Goal: Task Accomplishment & Management: Manage account settings

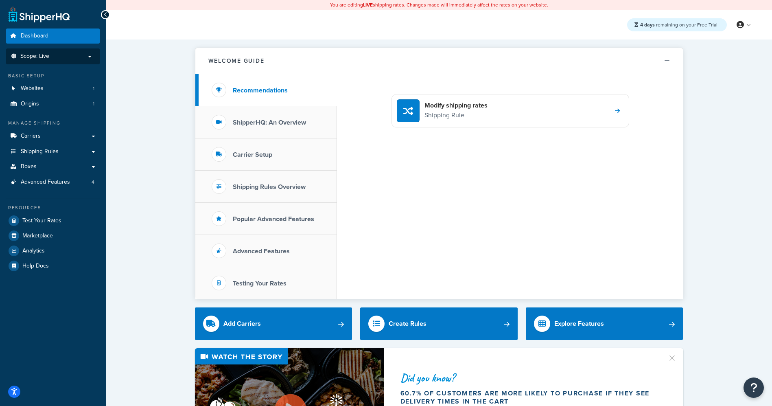
click at [56, 54] on p "Scope: Live" at bounding box center [53, 56] width 86 height 7
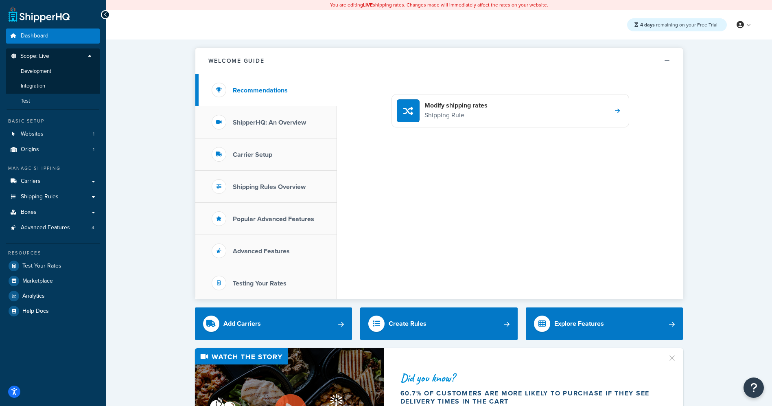
click at [36, 102] on li "Test" at bounding box center [53, 101] width 94 height 15
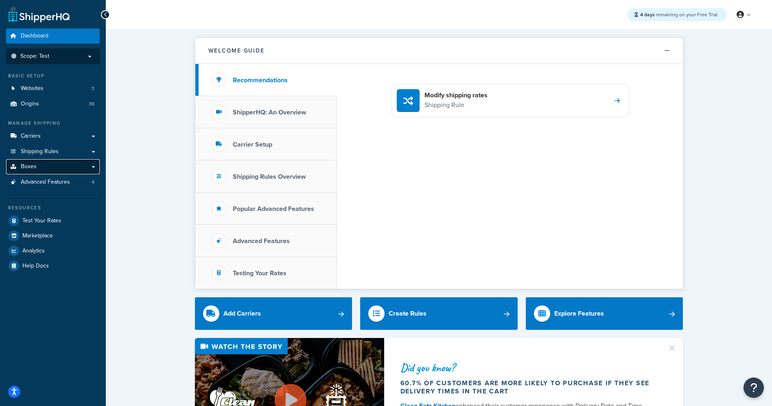
click at [37, 171] on link "Boxes" at bounding box center [53, 166] width 94 height 15
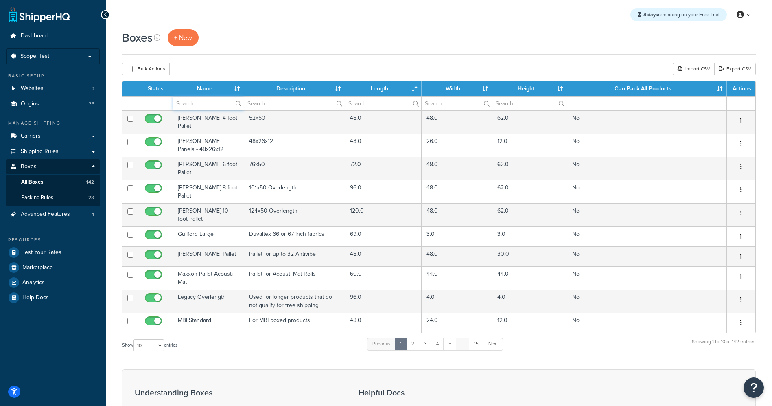
click at [201, 107] on input "text" at bounding box center [208, 103] width 71 height 14
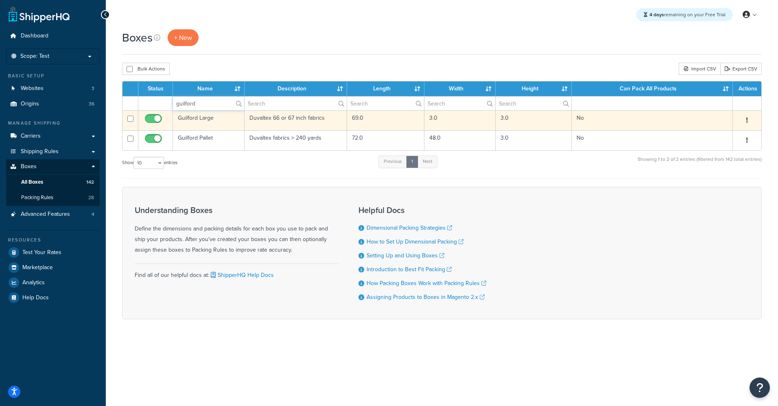
type input "guilford"
click at [201, 120] on td "Guilford Large" at bounding box center [209, 120] width 72 height 20
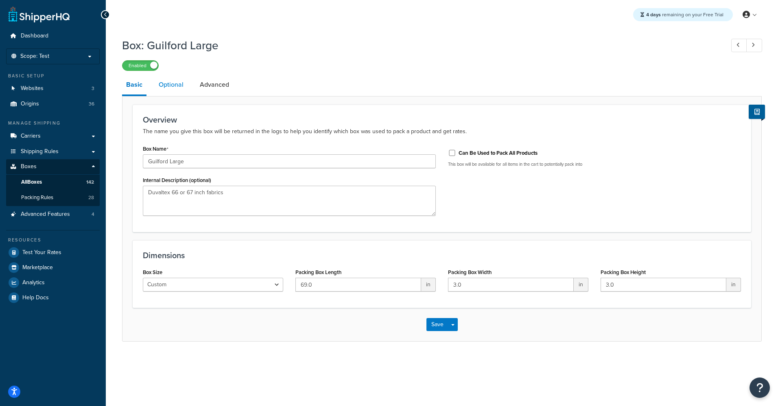
click at [167, 85] on link "Optional" at bounding box center [171, 85] width 33 height 20
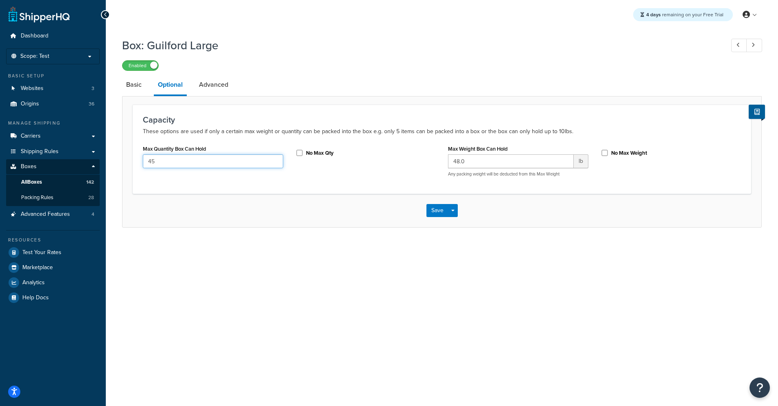
drag, startPoint x: 166, startPoint y: 161, endPoint x: 127, endPoint y: 158, distance: 39.2
click at [127, 158] on form "Capacity These options are used if only a certain max weight or quantity can be…" at bounding box center [442, 166] width 639 height 122
type input "60"
drag, startPoint x: 459, startPoint y: 163, endPoint x: 433, endPoint y: 161, distance: 25.3
click at [433, 161] on div "Max Quantity Box Can Hold 60 No Max Qty Max Weight Box Can Hold 48.0 lb Any pac…" at bounding box center [442, 163] width 611 height 40
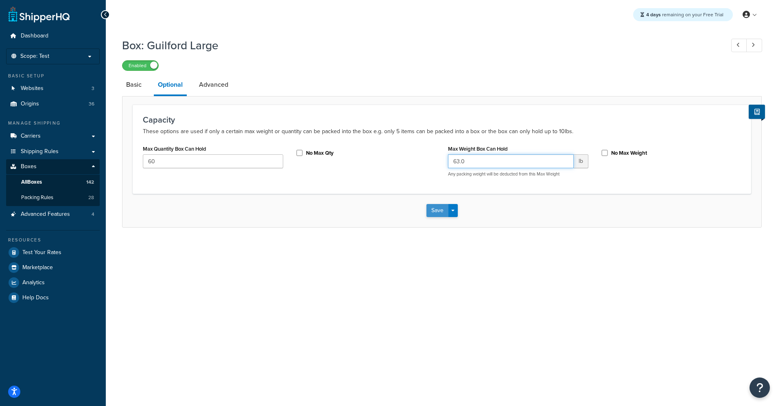
type input "63.0"
click at [427, 209] on button "Save" at bounding box center [438, 210] width 22 height 13
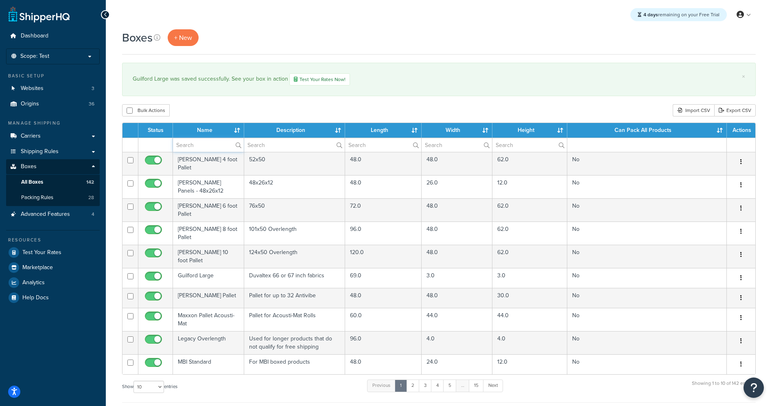
click at [199, 147] on input "text" at bounding box center [208, 145] width 71 height 14
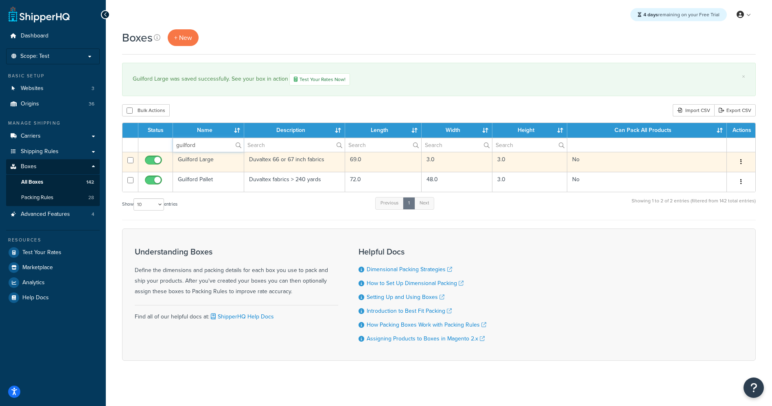
type input "guilford"
click at [742, 162] on button "button" at bounding box center [740, 161] width 11 height 13
click at [707, 195] on link "Duplicate" at bounding box center [714, 194] width 64 height 17
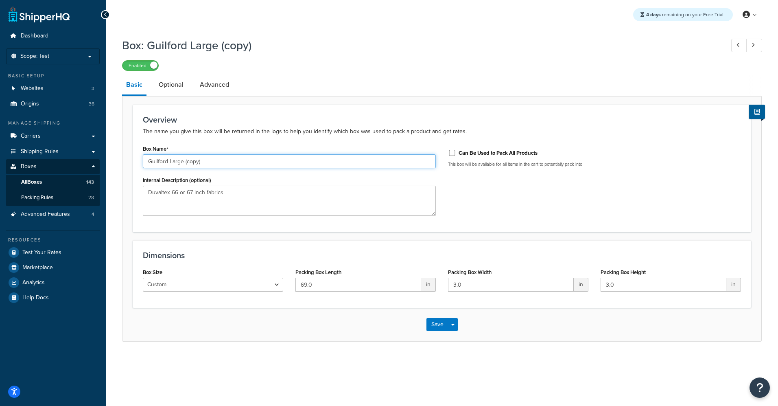
drag, startPoint x: 170, startPoint y: 161, endPoint x: 278, endPoint y: 164, distance: 107.5
click at [278, 164] on input "Guilford Large (copy)" at bounding box center [289, 161] width 293 height 14
type input "Guilford Small"
click at [261, 192] on textarea "Duvaltex 66 or 67 inch fabrics" at bounding box center [289, 201] width 293 height 30
type textarea "Duvaltex 66 or 67 inch fabrics 45 yard limit"
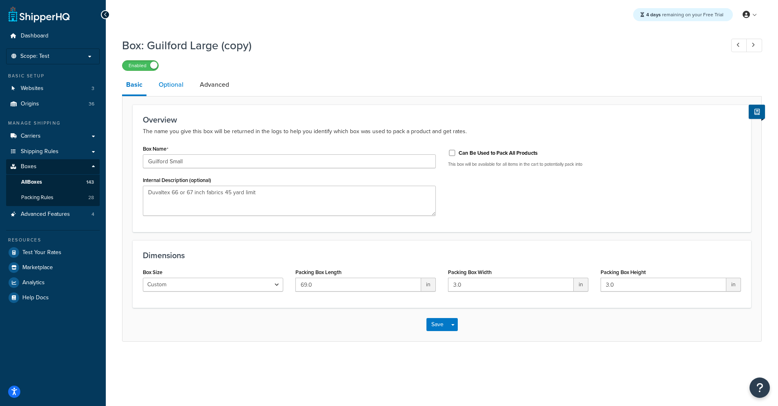
click at [173, 84] on link "Optional" at bounding box center [171, 85] width 33 height 20
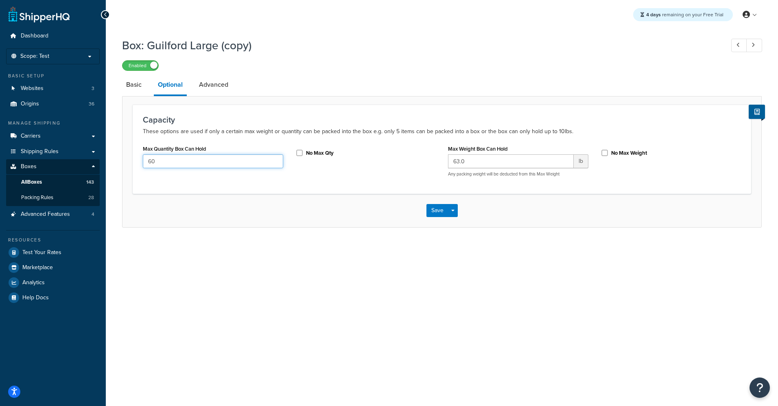
drag, startPoint x: 163, startPoint y: 164, endPoint x: 123, endPoint y: 162, distance: 40.3
click at [123, 162] on form "Capacity These options are used if only a certain max weight or quantity can be…" at bounding box center [442, 166] width 639 height 122
type input "45"
drag, startPoint x: 460, startPoint y: 163, endPoint x: 435, endPoint y: 163, distance: 24.8
click at [435, 163] on div "Max Quantity Box Can Hold 45 No Max Qty Max Weight Box Can Hold 63.0 lb Any pac…" at bounding box center [442, 163] width 611 height 40
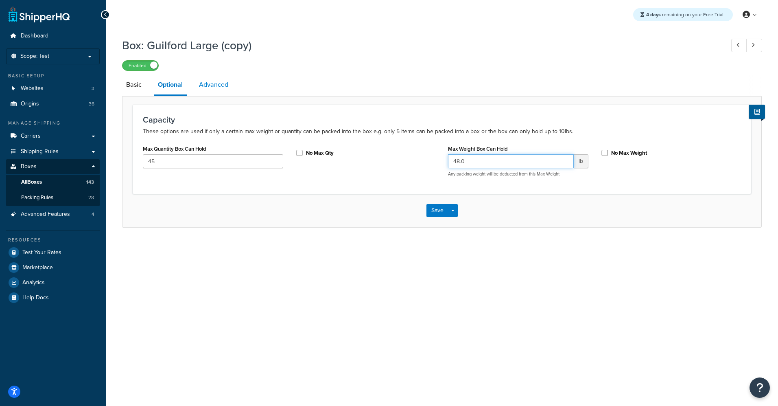
type input "48.0"
click at [222, 87] on link "Advanced" at bounding box center [213, 85] width 37 height 20
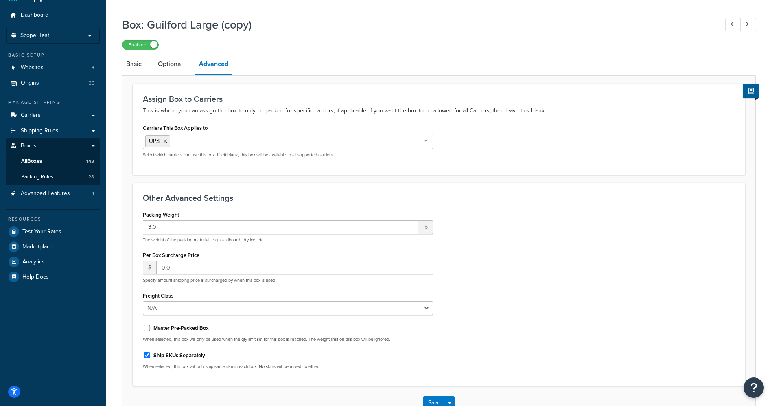
scroll to position [51, 0]
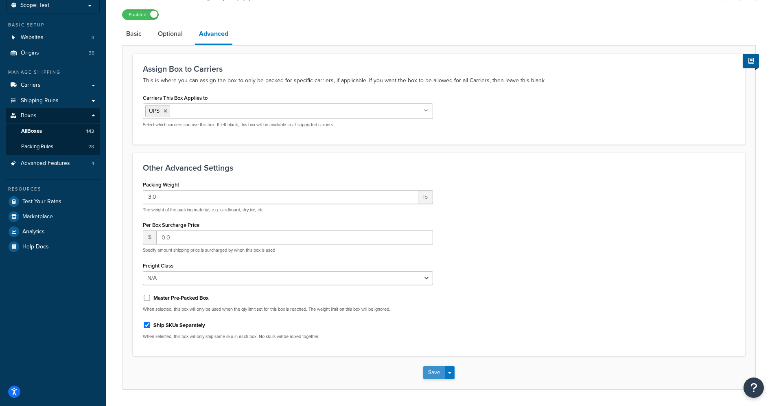
click at [436, 370] on button "Save" at bounding box center [434, 372] width 22 height 13
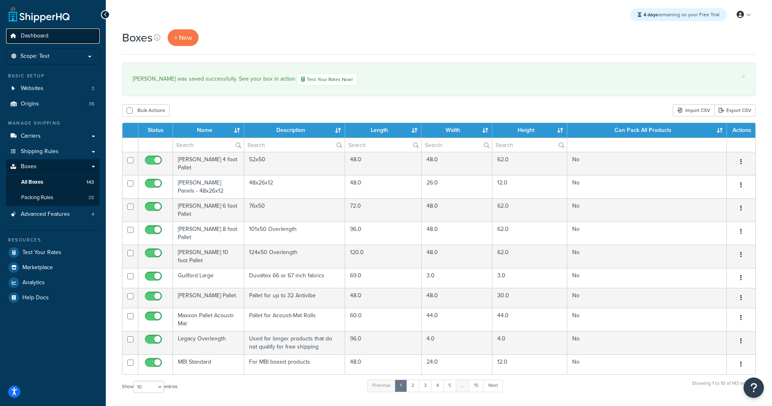
click at [40, 36] on span "Dashboard" at bounding box center [35, 36] width 28 height 7
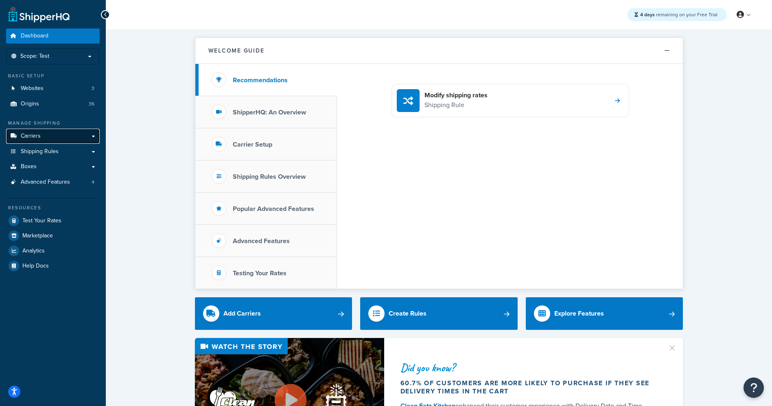
click at [31, 138] on span "Carriers" at bounding box center [31, 136] width 20 height 7
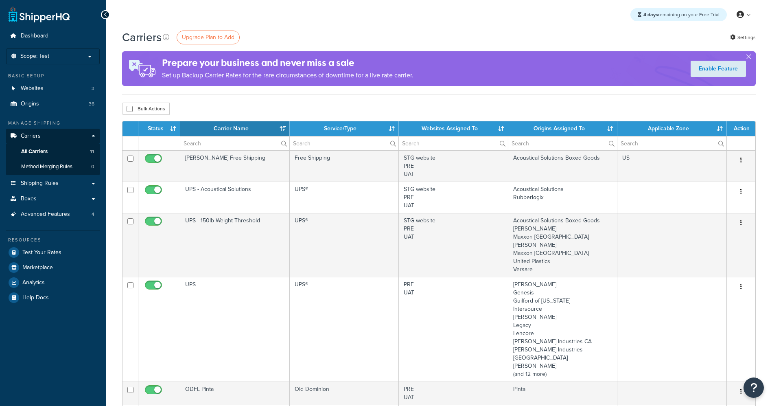
select select "15"
click at [45, 103] on link "Origins 36" at bounding box center [53, 103] width 94 height 15
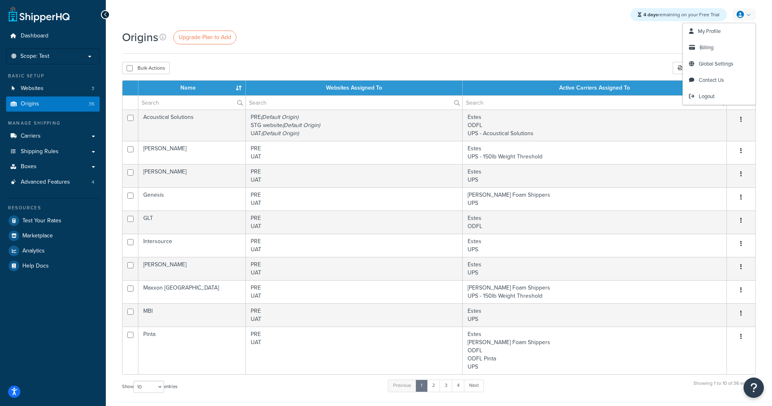
click at [753, 18] on link at bounding box center [744, 15] width 23 height 12
click at [711, 46] on span "Billing" at bounding box center [707, 48] width 14 height 8
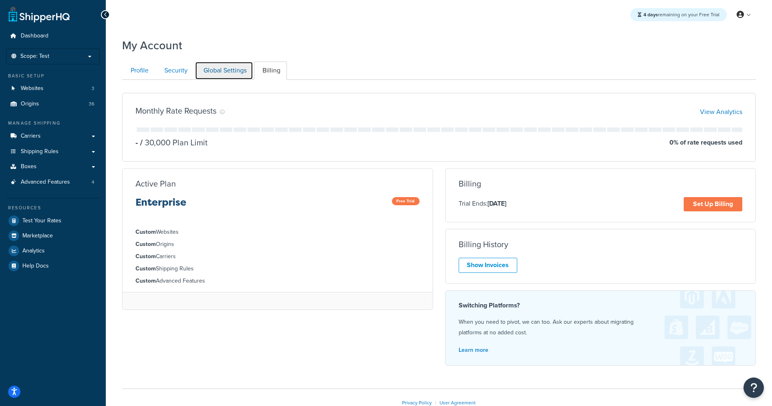
click at [217, 72] on link "Global Settings" at bounding box center [224, 70] width 58 height 18
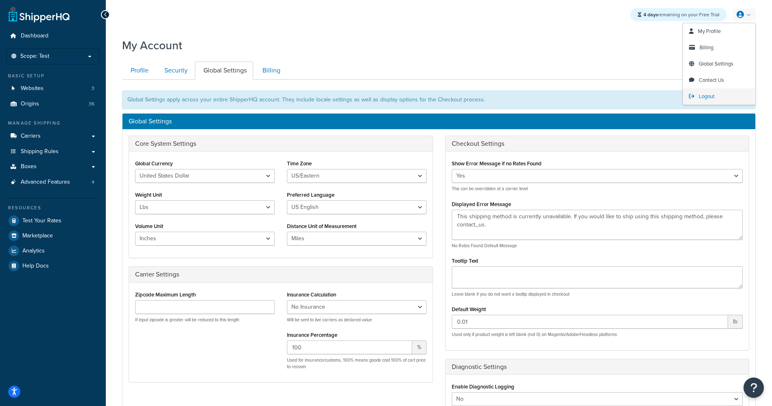
click at [706, 95] on span "Logout" at bounding box center [707, 96] width 16 height 8
